Goal: Communication & Community: Answer question/provide support

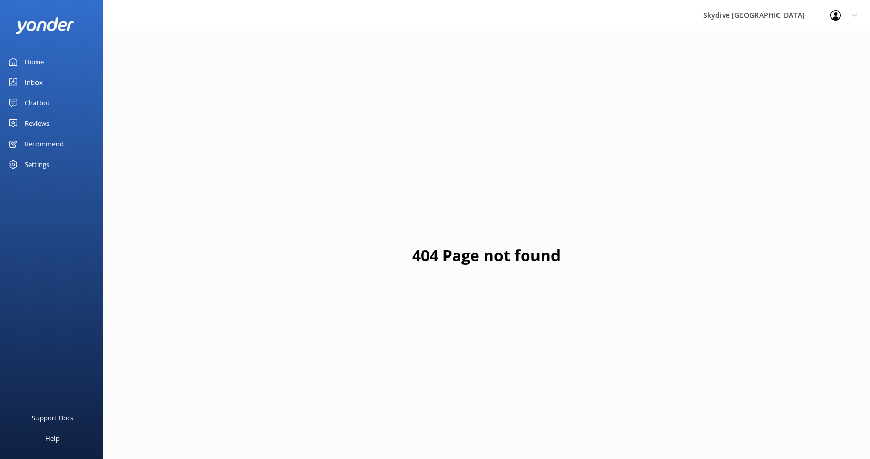
click at [57, 87] on link "Inbox" at bounding box center [51, 82] width 103 height 21
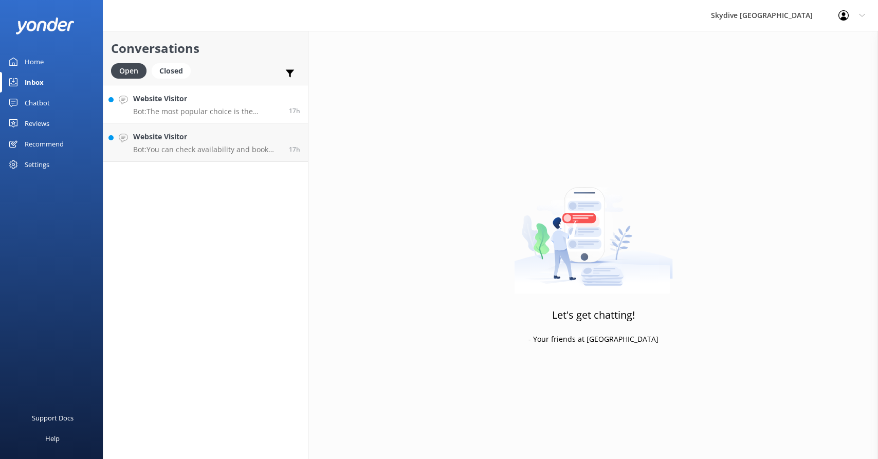
click at [220, 106] on div "Website Visitor Bot: The most popular choice is the 18,000ft skydive, which is …" at bounding box center [207, 104] width 148 height 22
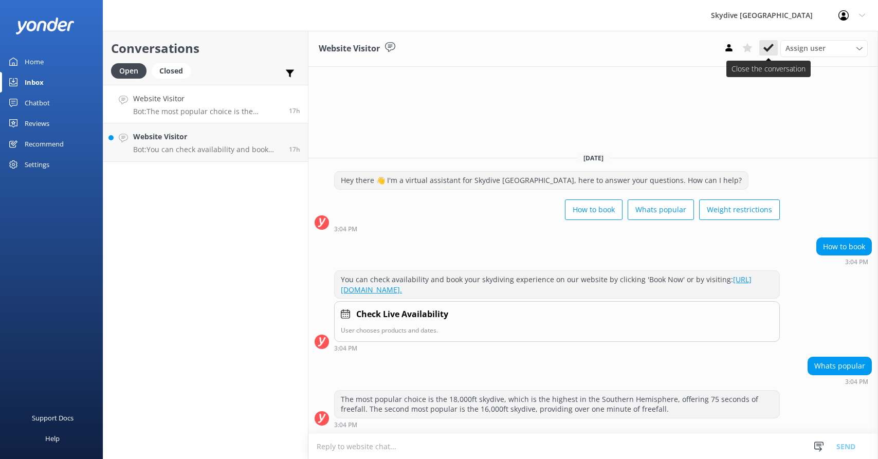
click at [762, 51] on button at bounding box center [768, 47] width 18 height 15
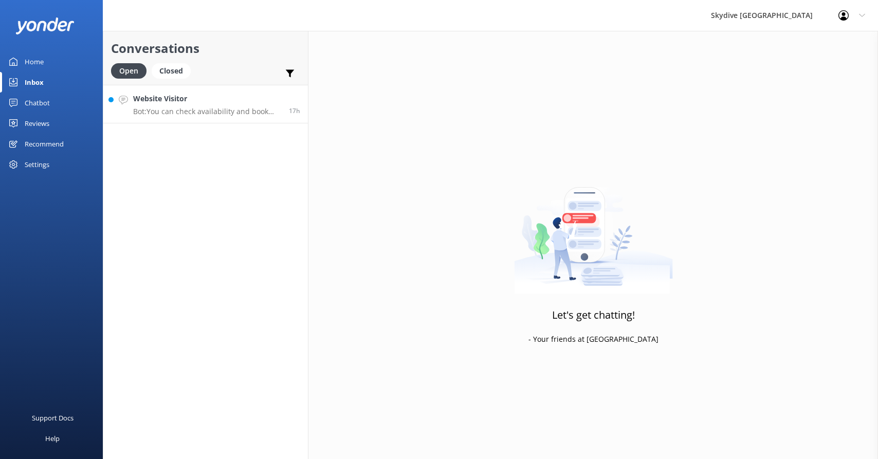
click at [253, 114] on p "Bot: You can check availability and book your skydiving experience on our websi…" at bounding box center [207, 111] width 148 height 9
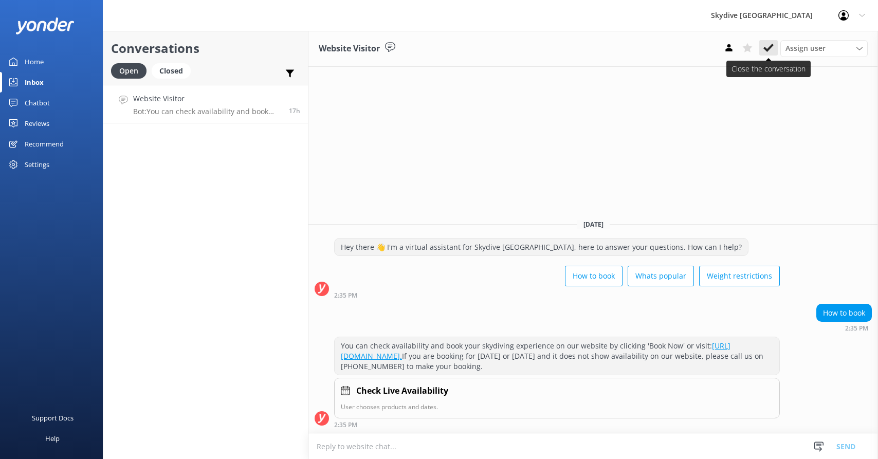
click at [770, 43] on icon at bounding box center [768, 48] width 10 height 10
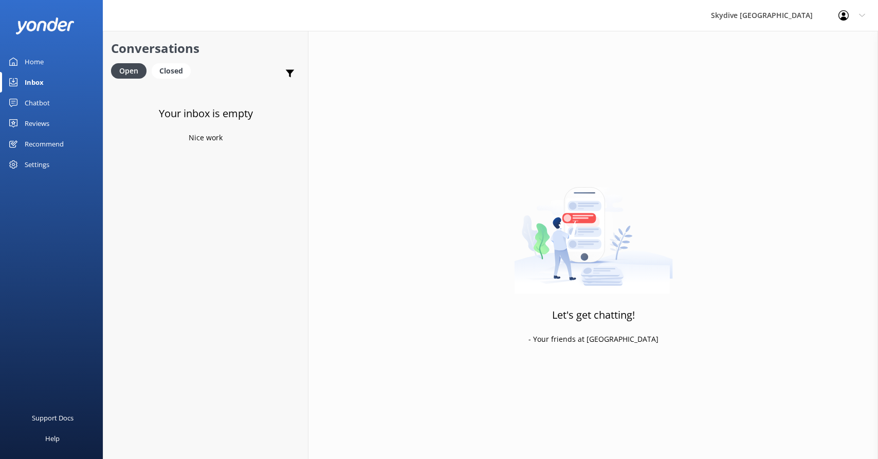
click at [233, 149] on div "Your inbox is empty Nice work" at bounding box center [205, 314] width 205 height 459
